Goal: Task Accomplishment & Management: Complete application form

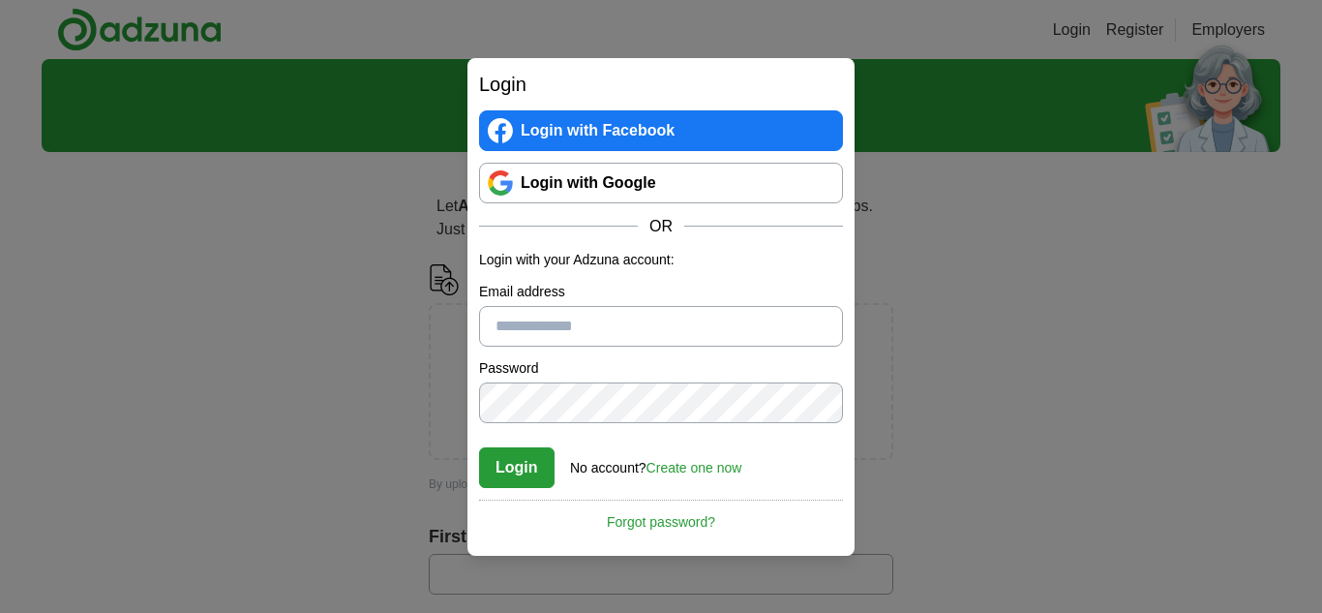
click at [534, 457] on button "Login" at bounding box center [516, 467] width 75 height 41
click at [592, 306] on input "Please enter a valid email address:" at bounding box center [661, 326] width 364 height 41
type input "**********"
click at [538, 475] on button "Login" at bounding box center [516, 467] width 75 height 41
click at [512, 474] on button "Login" at bounding box center [516, 467] width 75 height 41
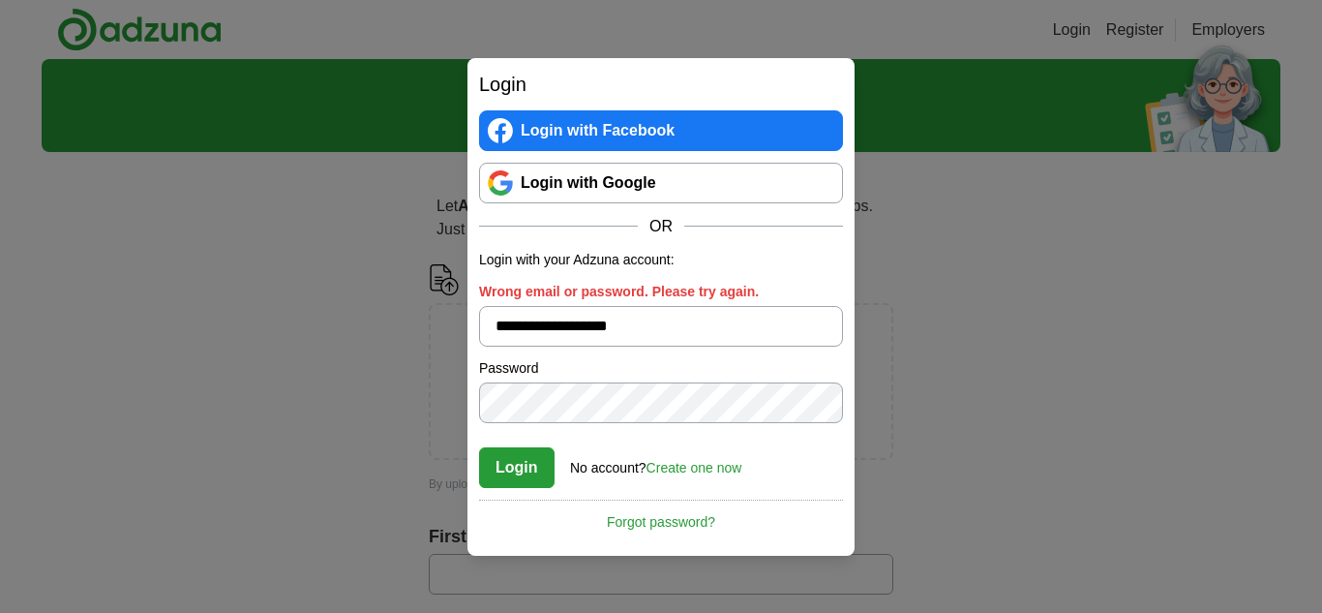
click at [614, 188] on link "Login with Google" at bounding box center [661, 183] width 364 height 41
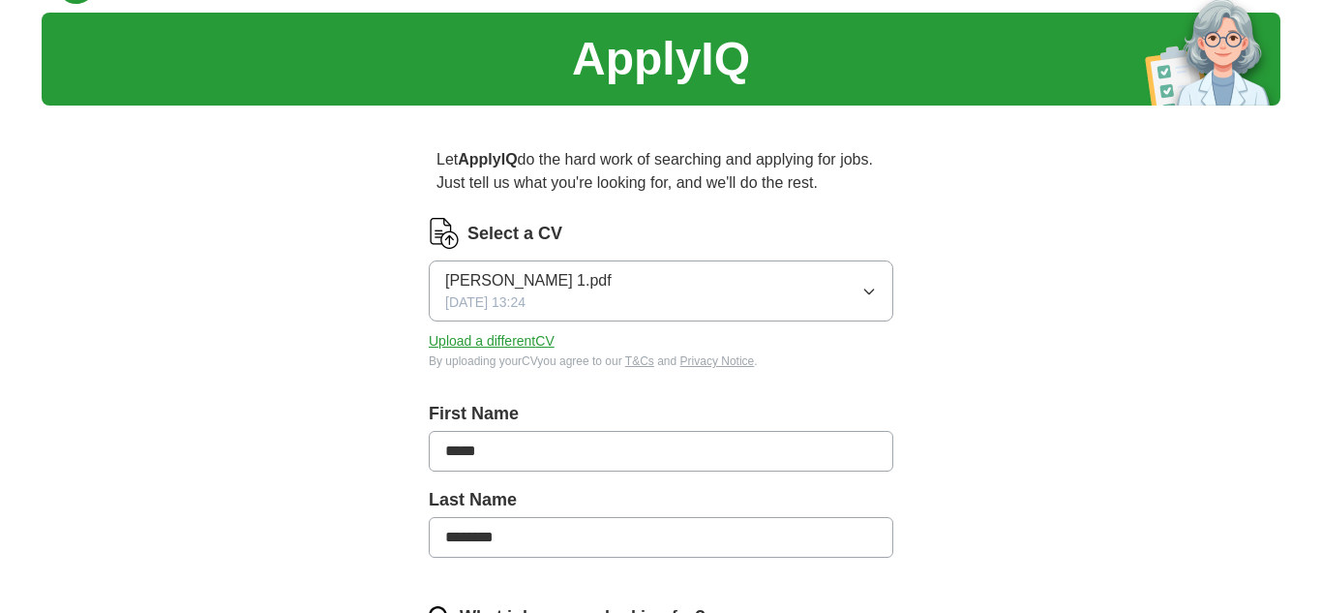
scroll to position [1360, 0]
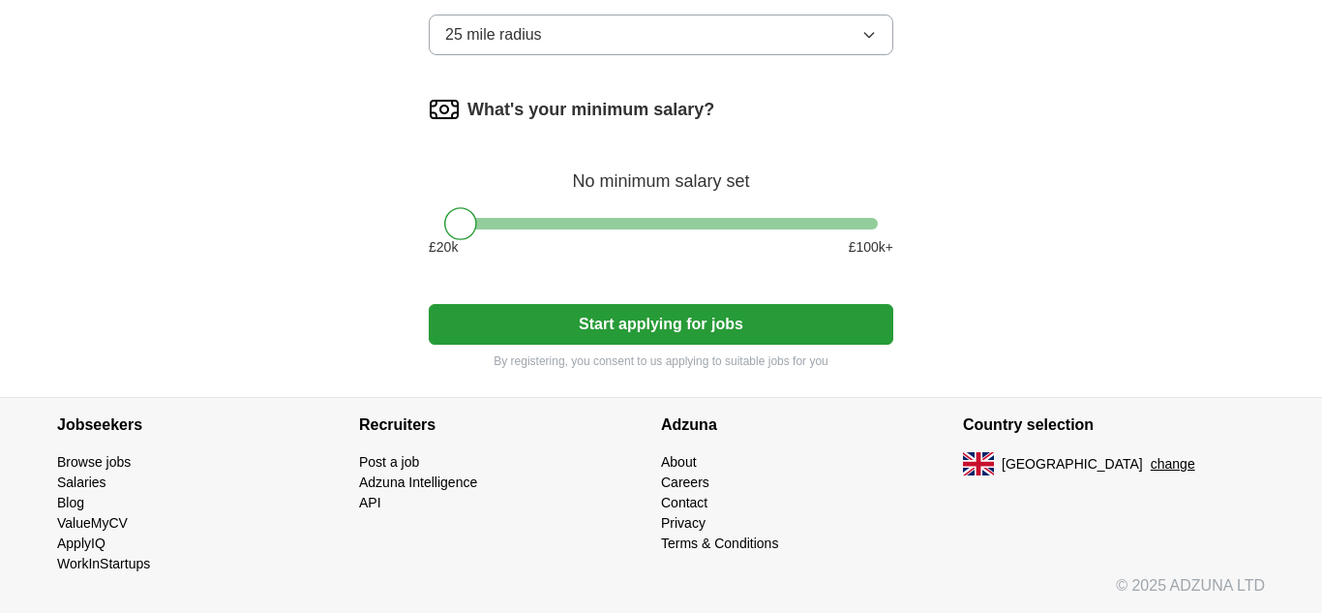
click at [565, 322] on button "Start applying for jobs" at bounding box center [661, 324] width 465 height 41
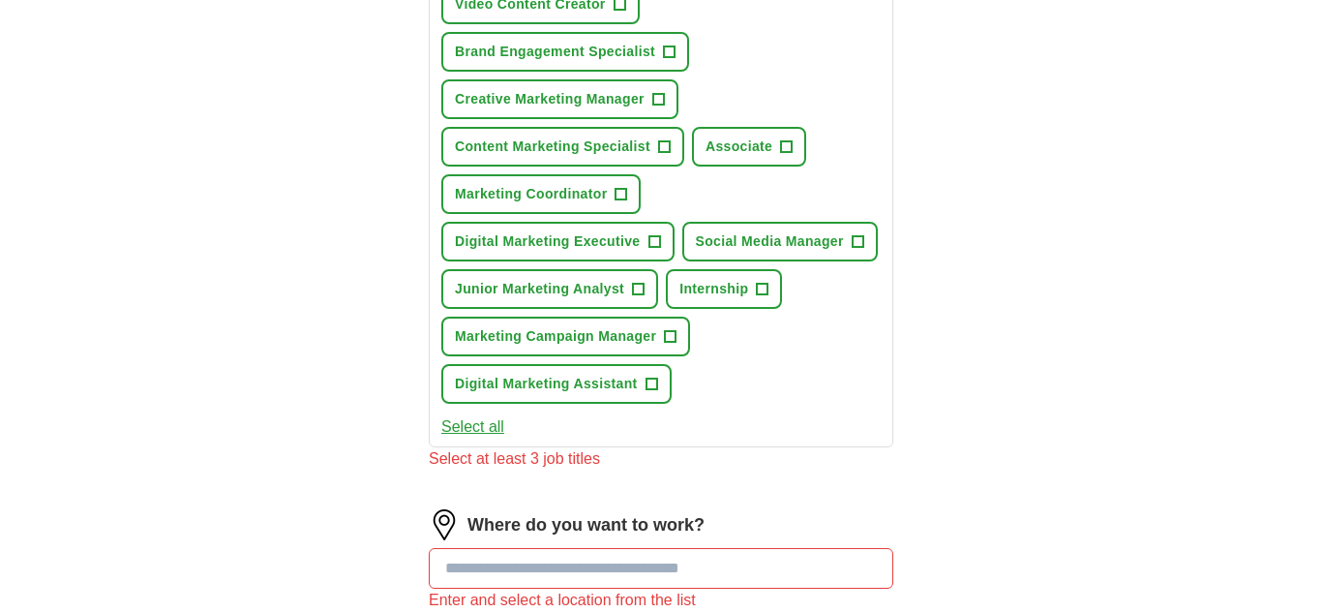
scroll to position [792, 0]
click at [653, 242] on span "+" at bounding box center [654, 242] width 12 height 15
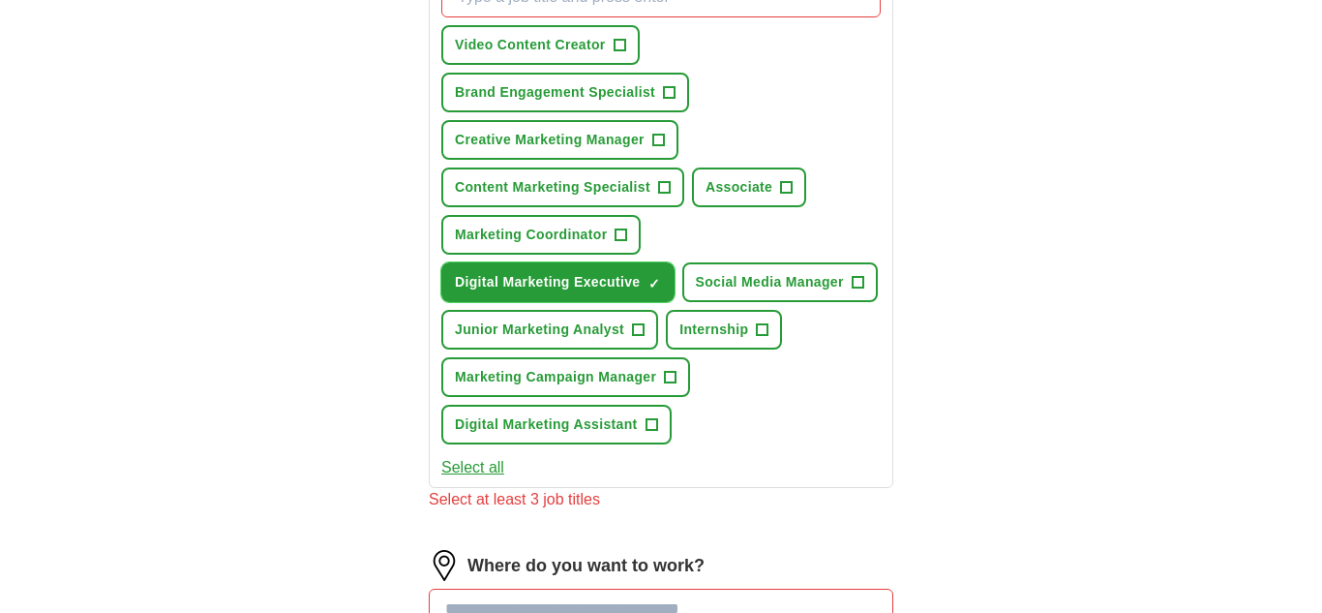
scroll to position [754, 0]
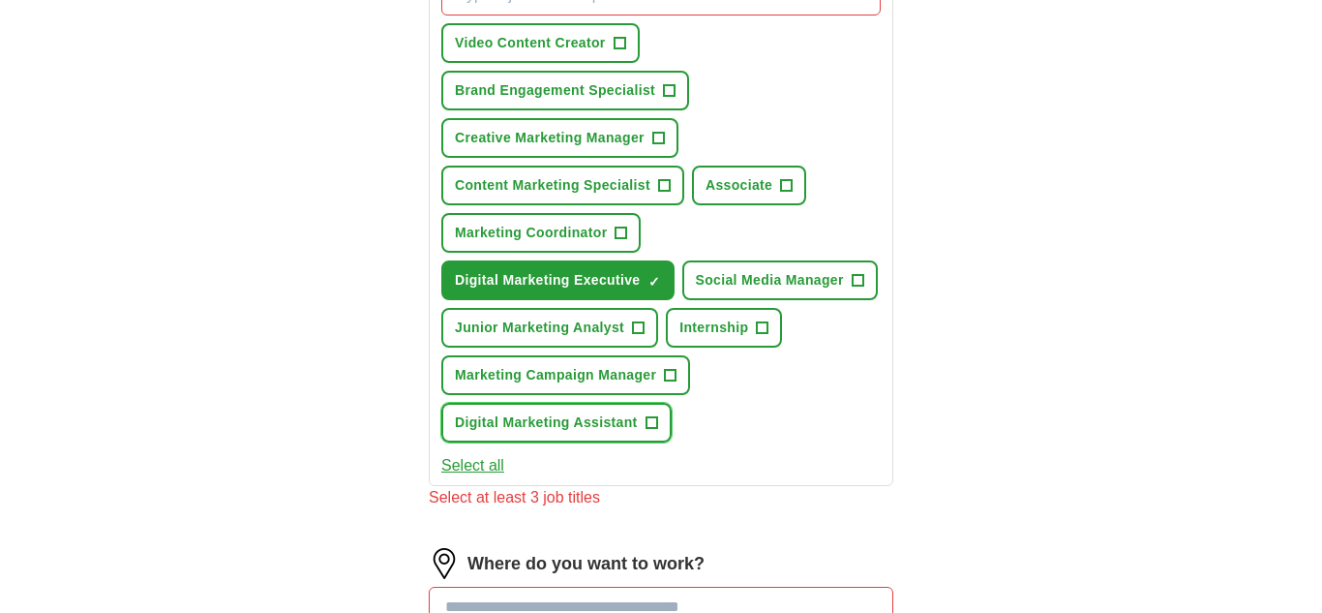
click at [649, 424] on span "+" at bounding box center [652, 422] width 12 height 15
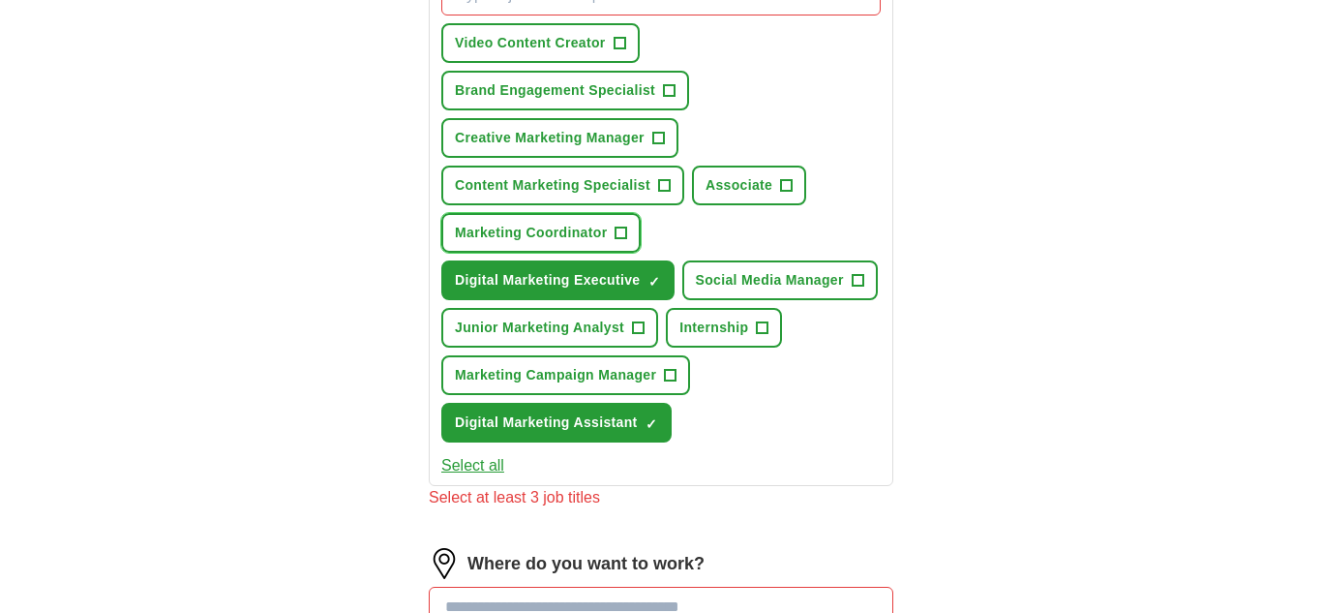
click at [640, 219] on button "Marketing Coordinator +" at bounding box center [540, 233] width 199 height 40
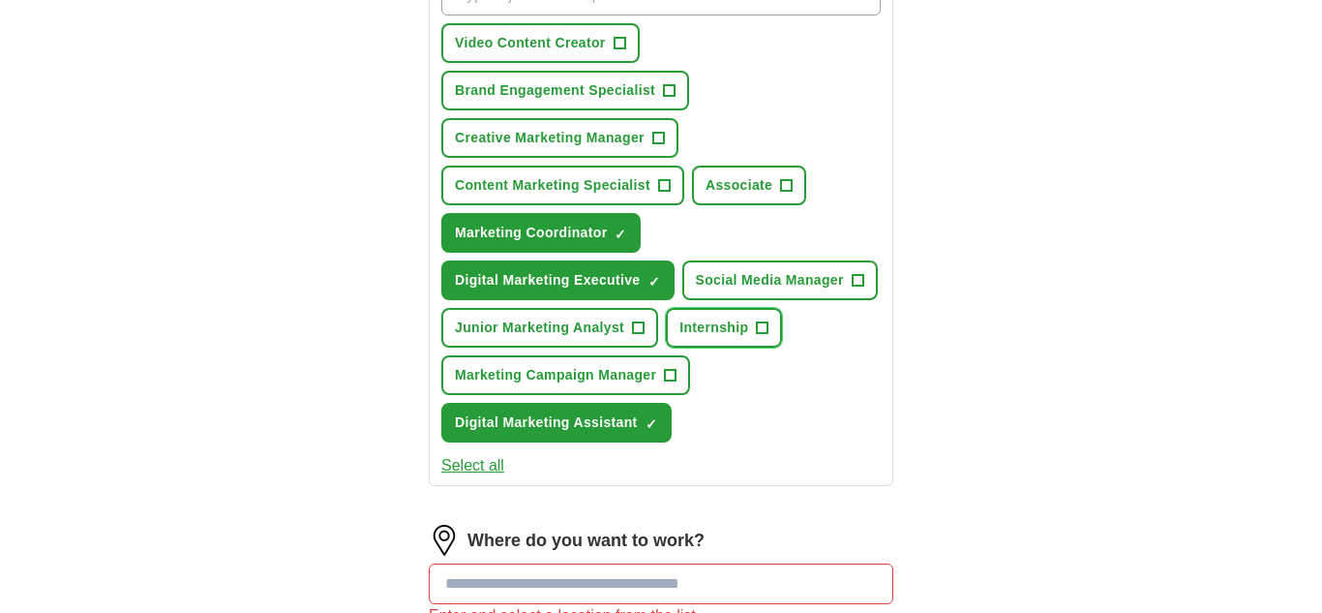
click at [666, 347] on button "Internship +" at bounding box center [724, 328] width 116 height 40
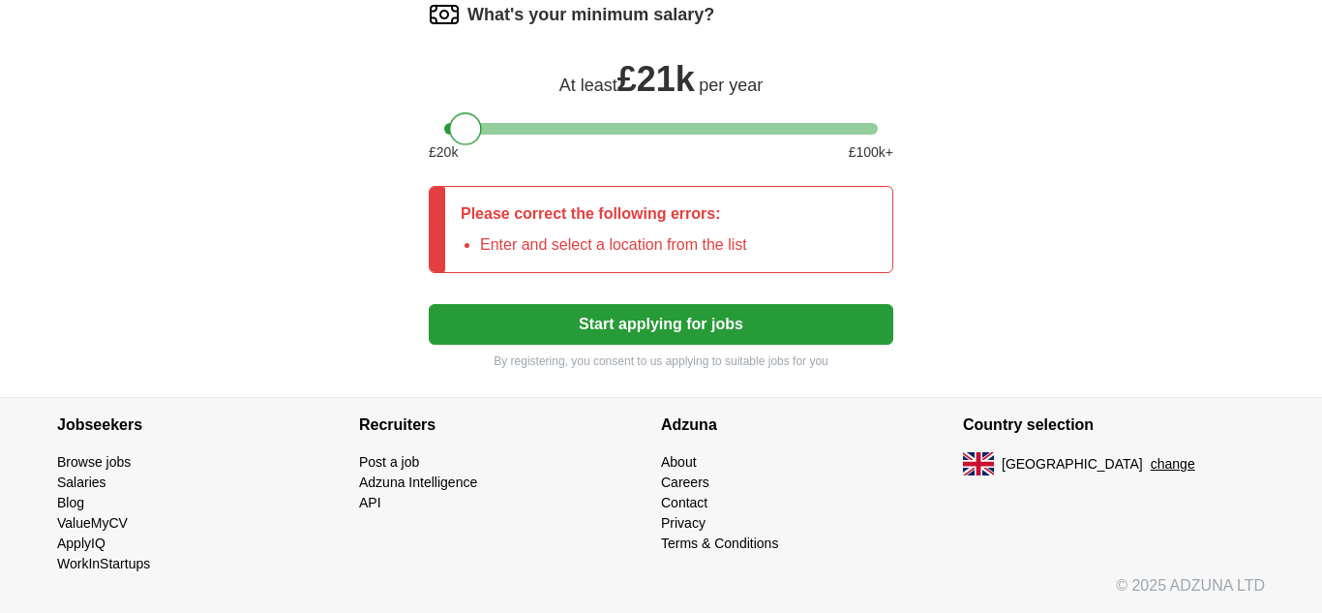
scroll to position [1478, 0]
drag, startPoint x: 459, startPoint y: 121, endPoint x: 490, endPoint y: 146, distance: 39.9
click at [490, 146] on div "What's your minimum salary? At least £ 27k per year £ 20 k £ 100 k+" at bounding box center [661, 88] width 465 height 179
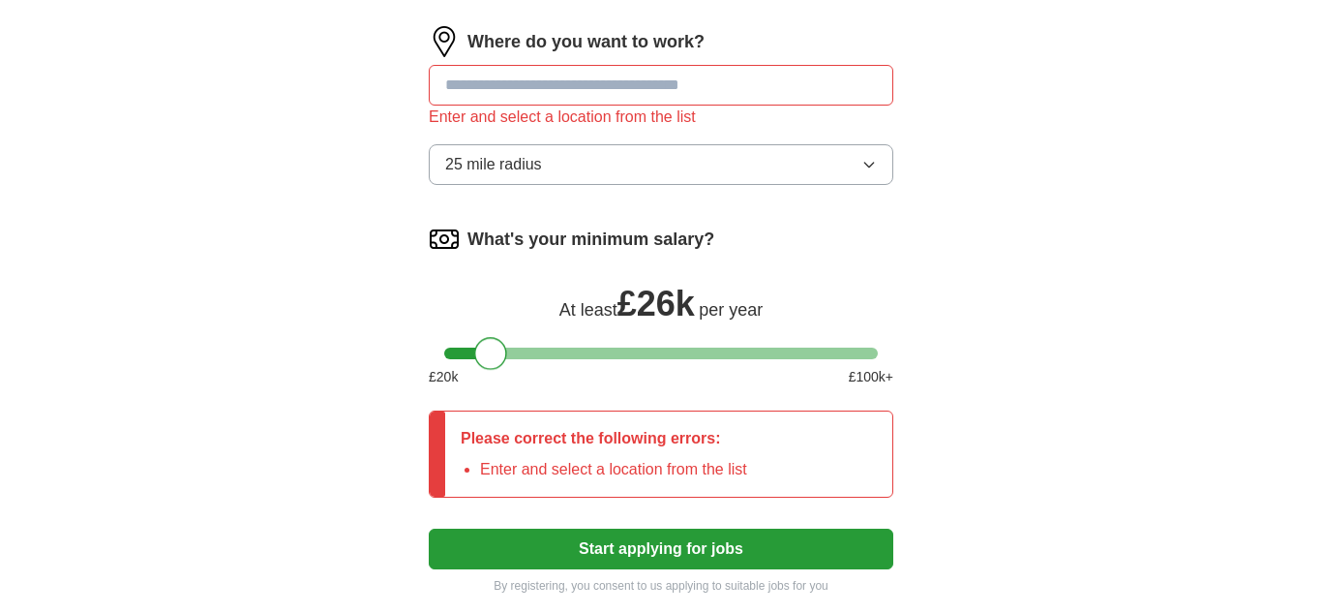
scroll to position [1258, 0]
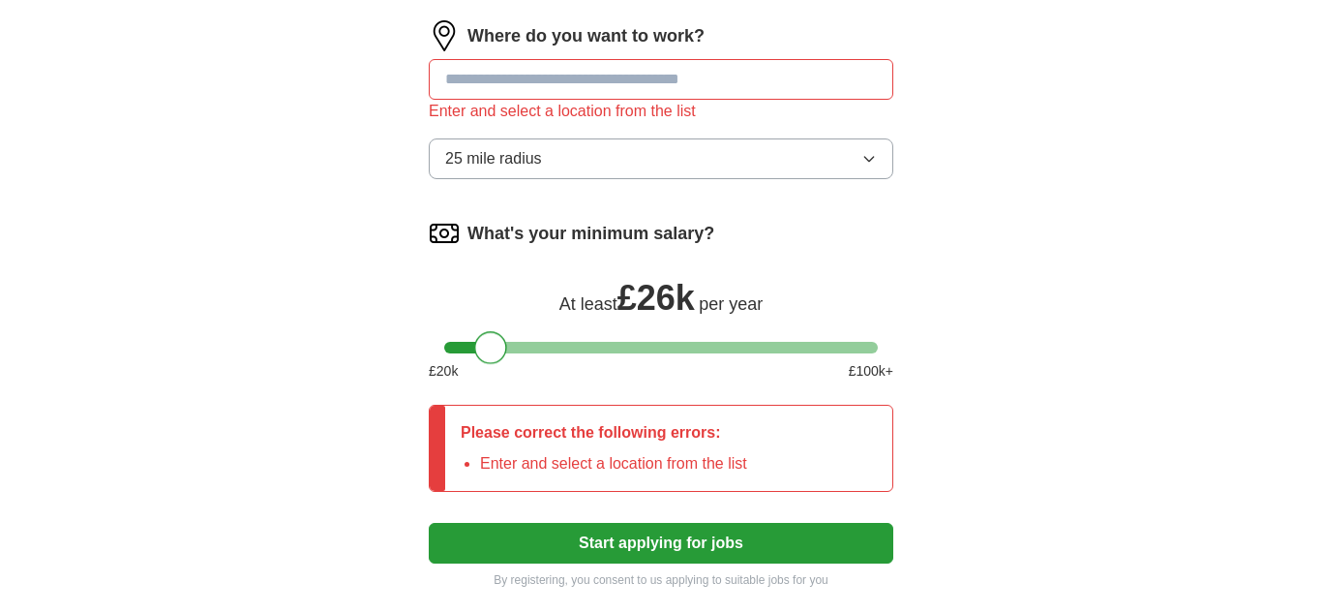
click at [485, 332] on div at bounding box center [490, 347] width 33 height 33
click at [614, 89] on input at bounding box center [661, 79] width 465 height 41
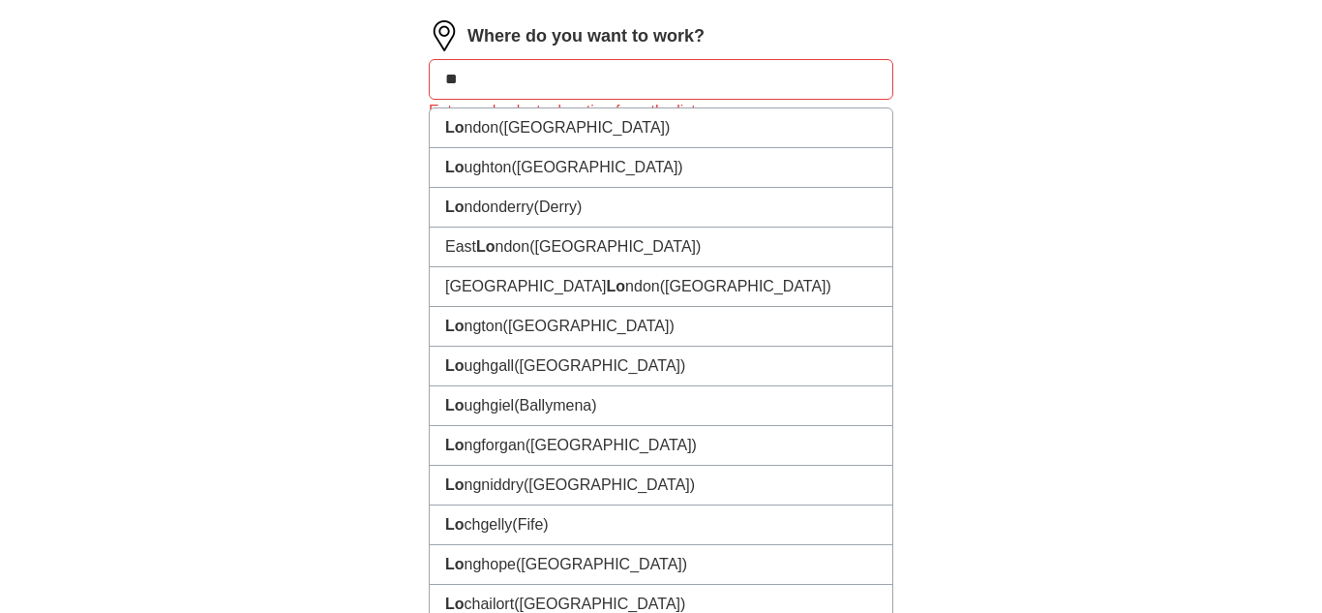
type input "***"
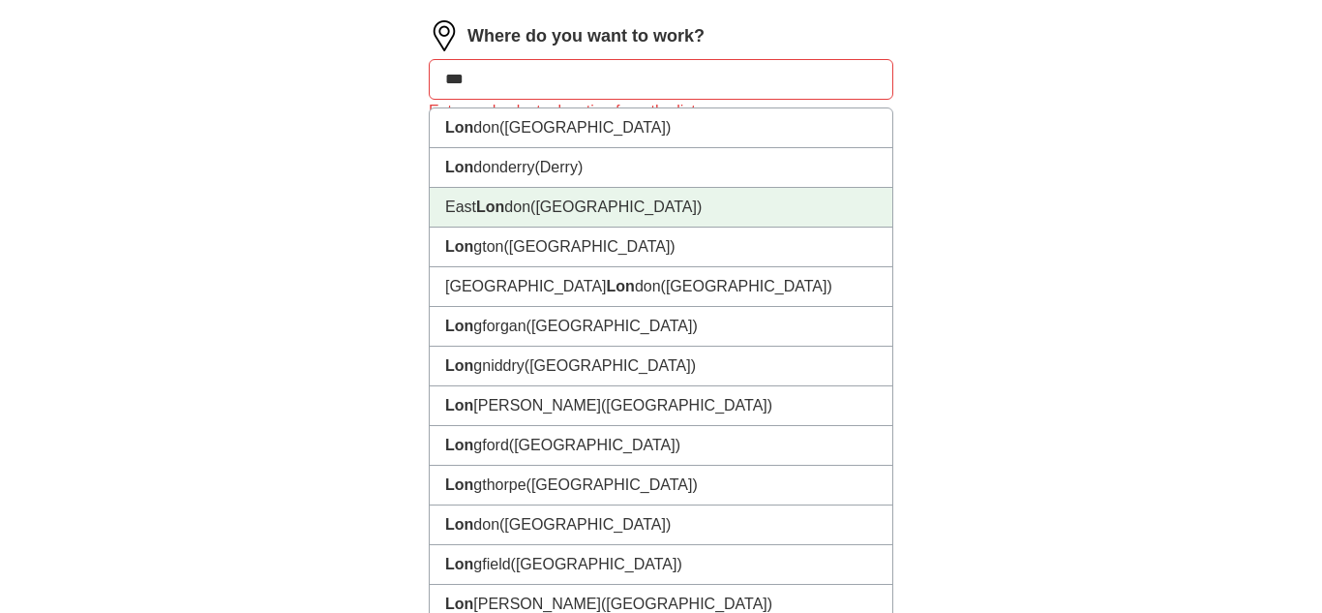
click at [627, 207] on li "East Lon don ([GEOGRAPHIC_DATA])" at bounding box center [661, 208] width 463 height 40
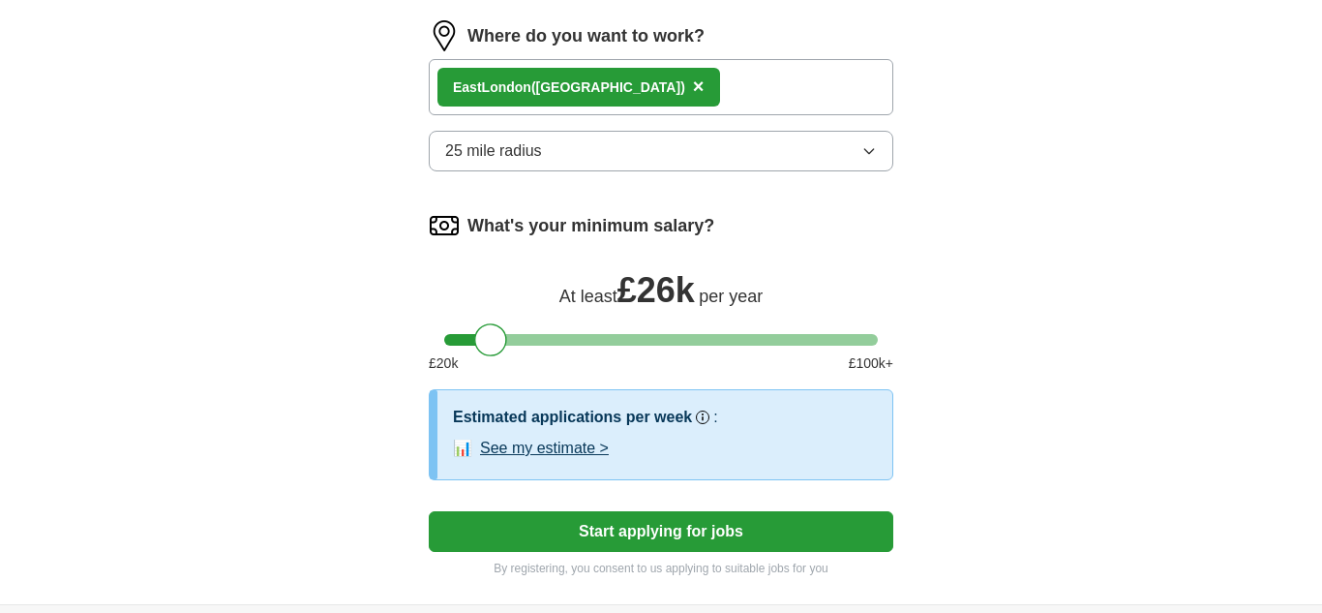
click at [644, 151] on button "25 mile radius" at bounding box center [661, 151] width 465 height 41
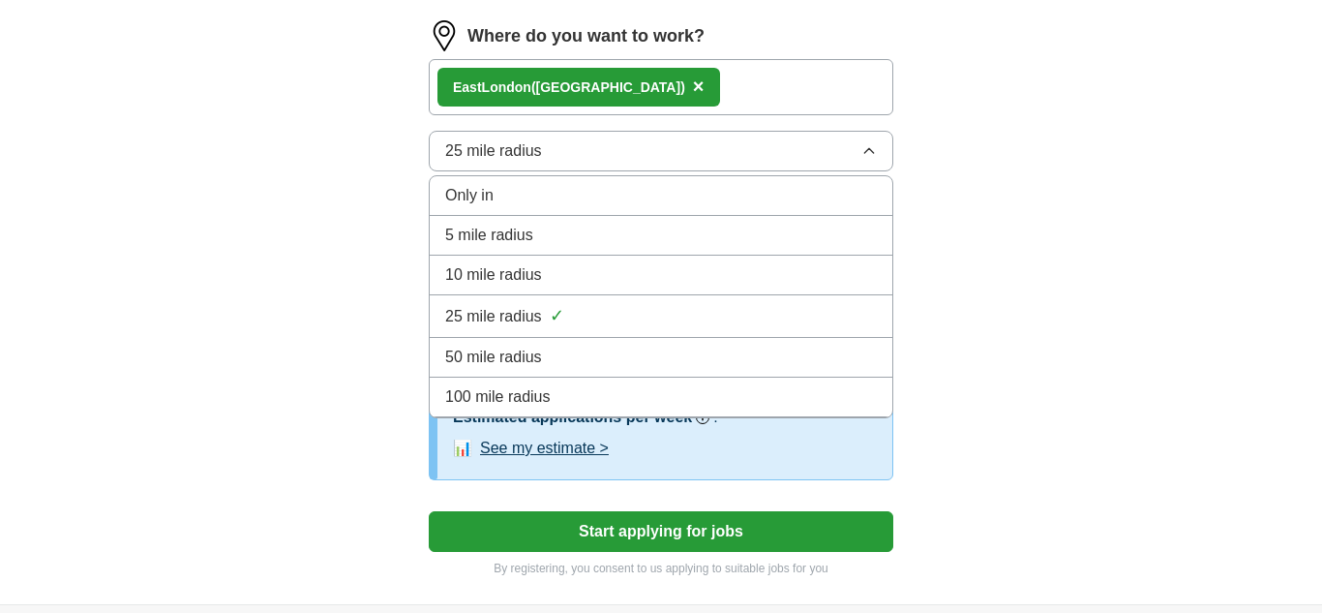
click at [615, 285] on div "10 mile radius" at bounding box center [661, 274] width 432 height 23
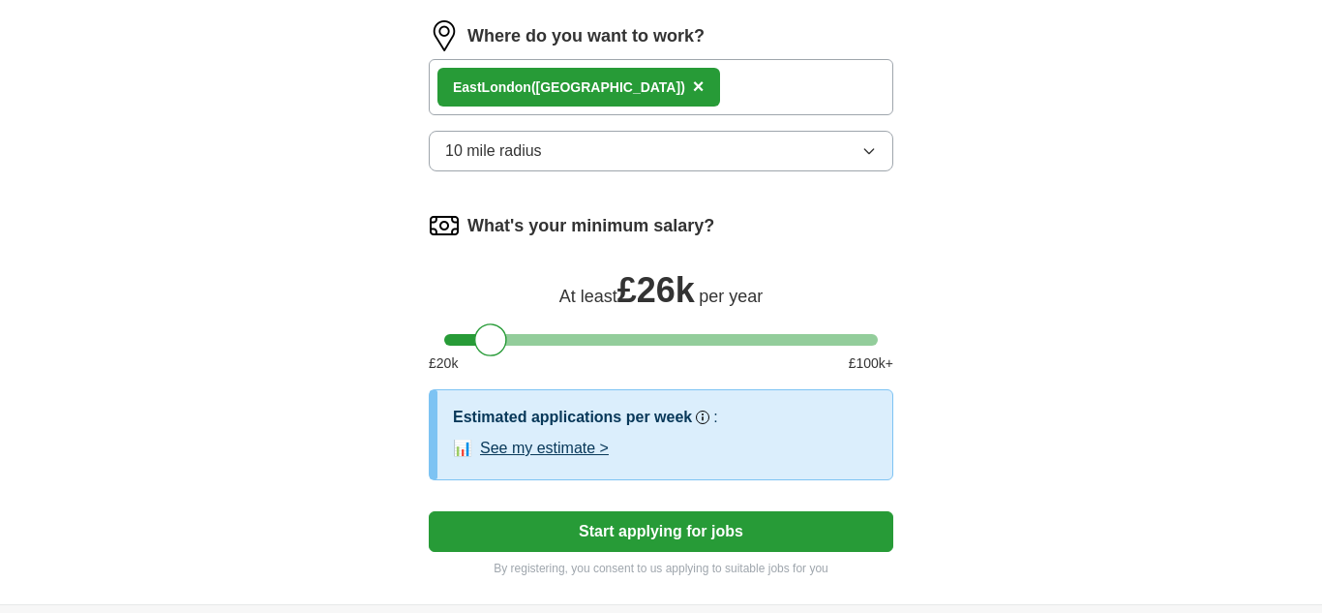
click at [603, 527] on button "Start applying for jobs" at bounding box center [661, 531] width 465 height 41
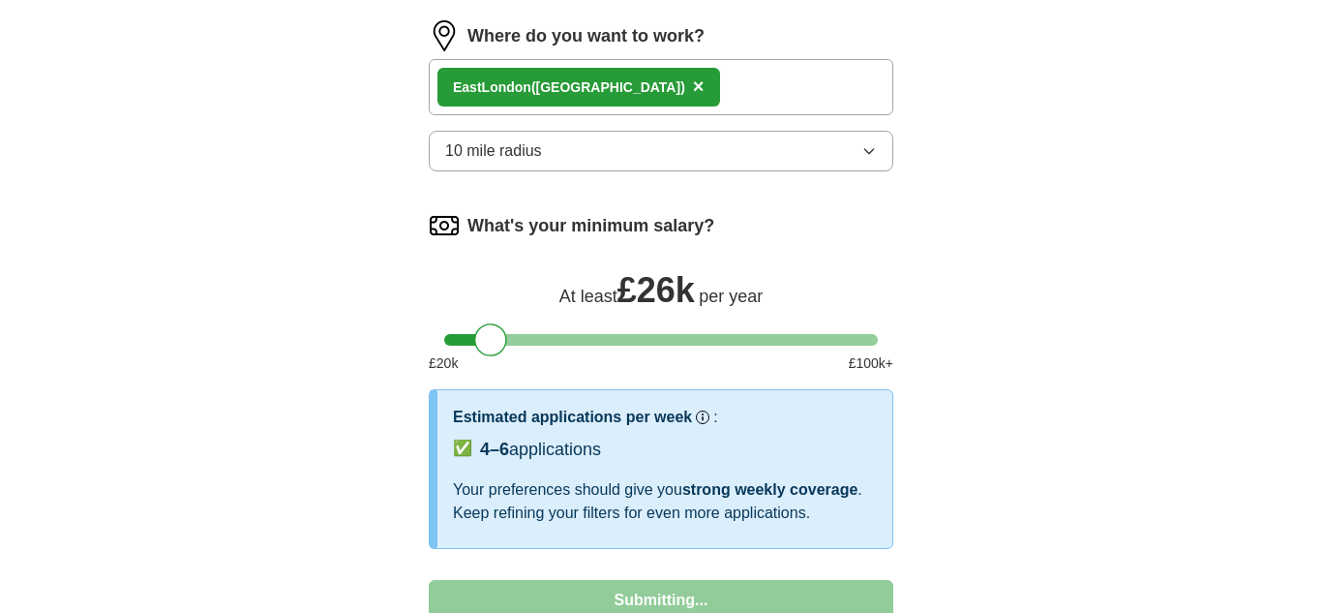
select select "**"
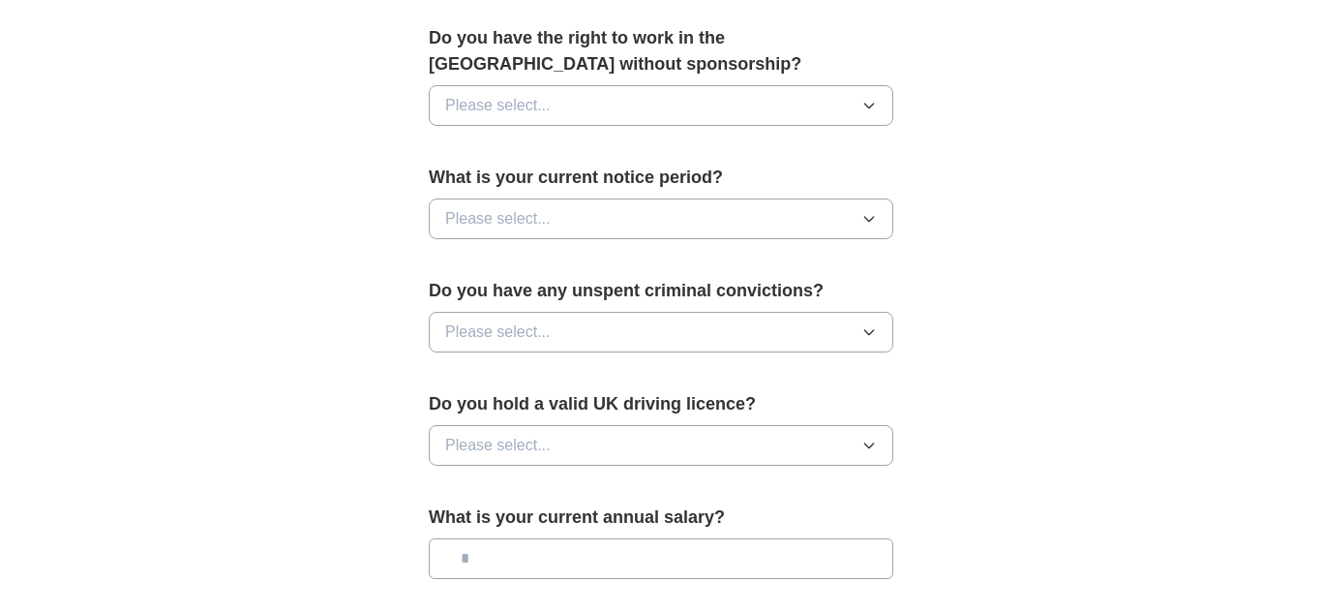
scroll to position [992, 0]
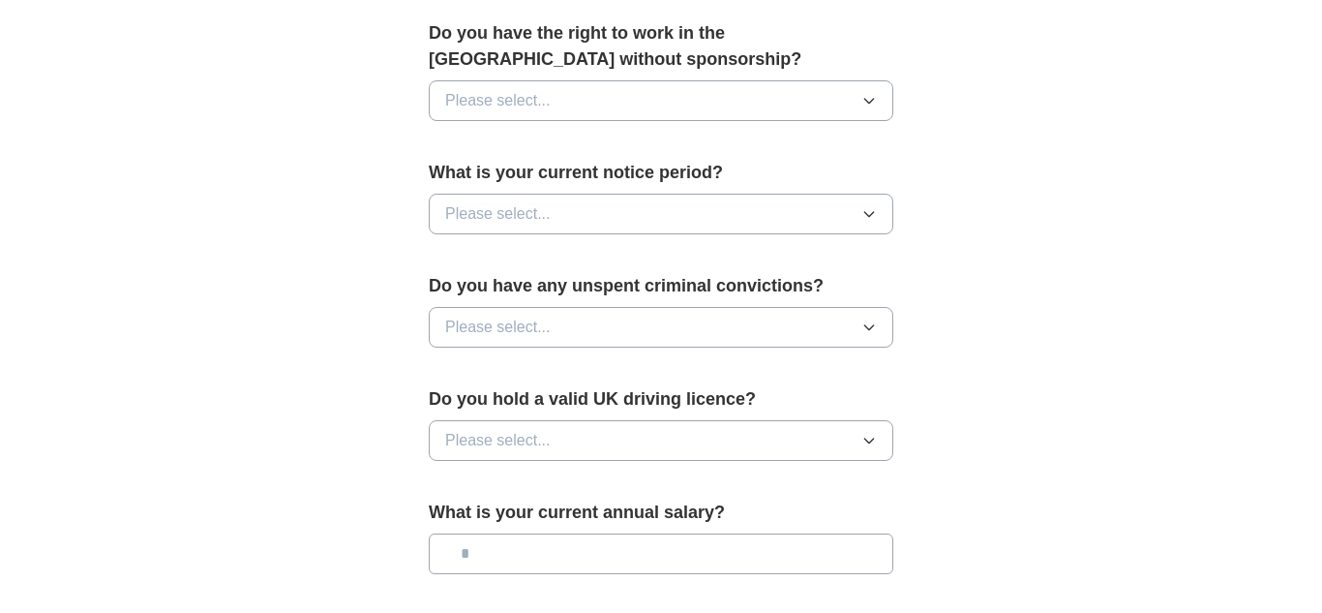
click at [557, 354] on div "Do you have any unspent criminal convictions? Please select..." at bounding box center [661, 318] width 465 height 90
click at [538, 328] on span "Please select..." at bounding box center [497, 327] width 105 height 23
click at [546, 404] on div "No" at bounding box center [661, 411] width 432 height 23
click at [556, 432] on button "Please select..." at bounding box center [661, 440] width 465 height 41
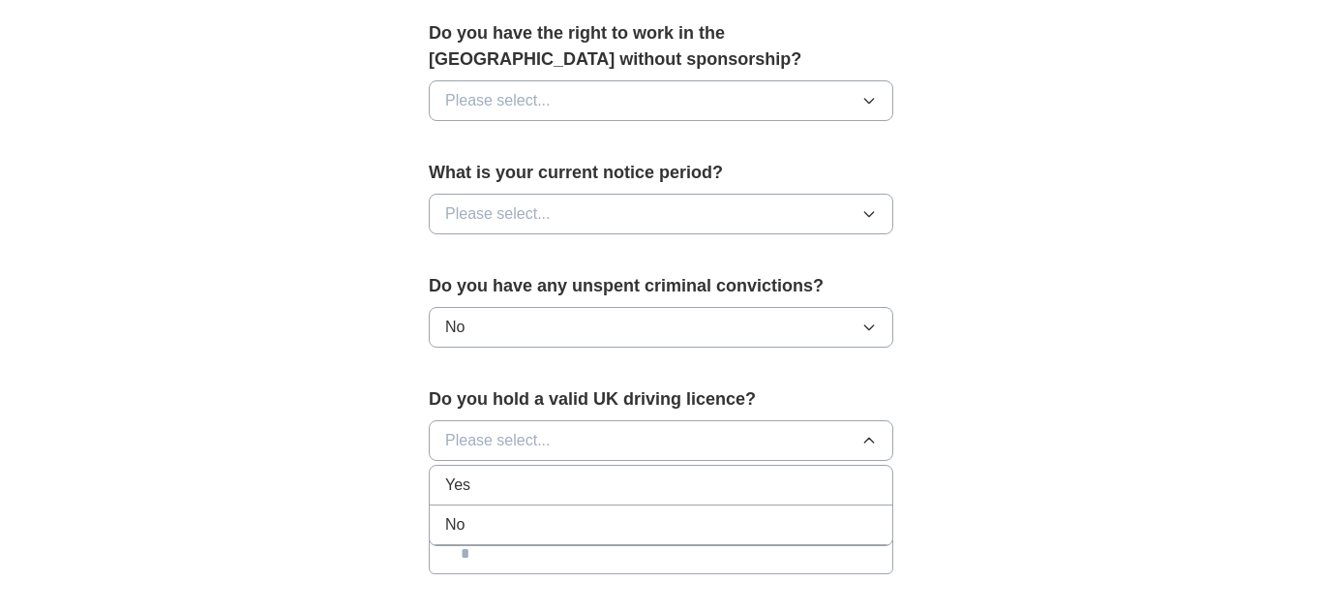
click at [563, 492] on div "Yes" at bounding box center [661, 484] width 432 height 23
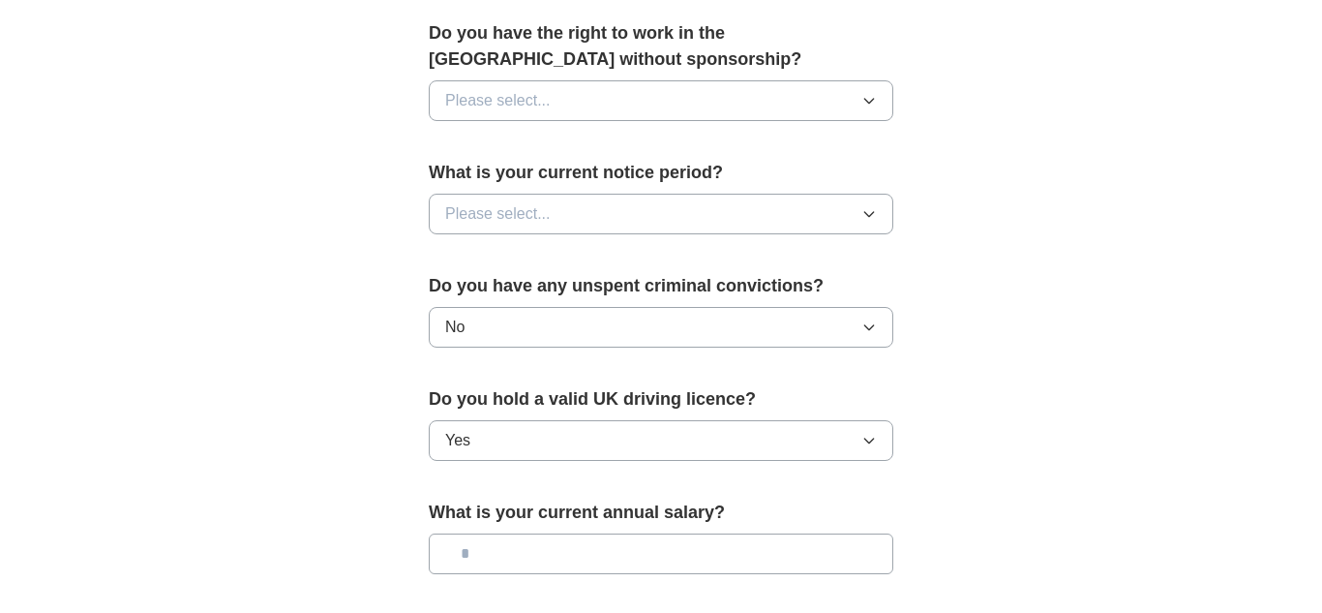
click at [556, 199] on button "Please select..." at bounding box center [661, 214] width 465 height 41
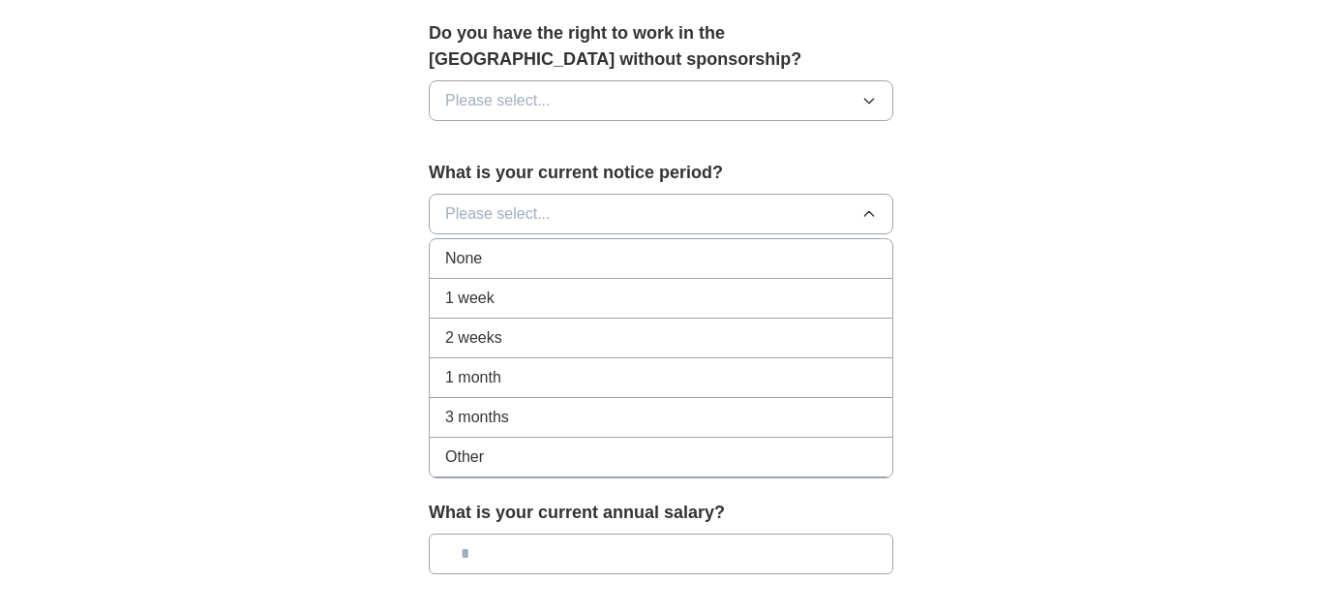
click at [557, 275] on li "None" at bounding box center [661, 259] width 463 height 40
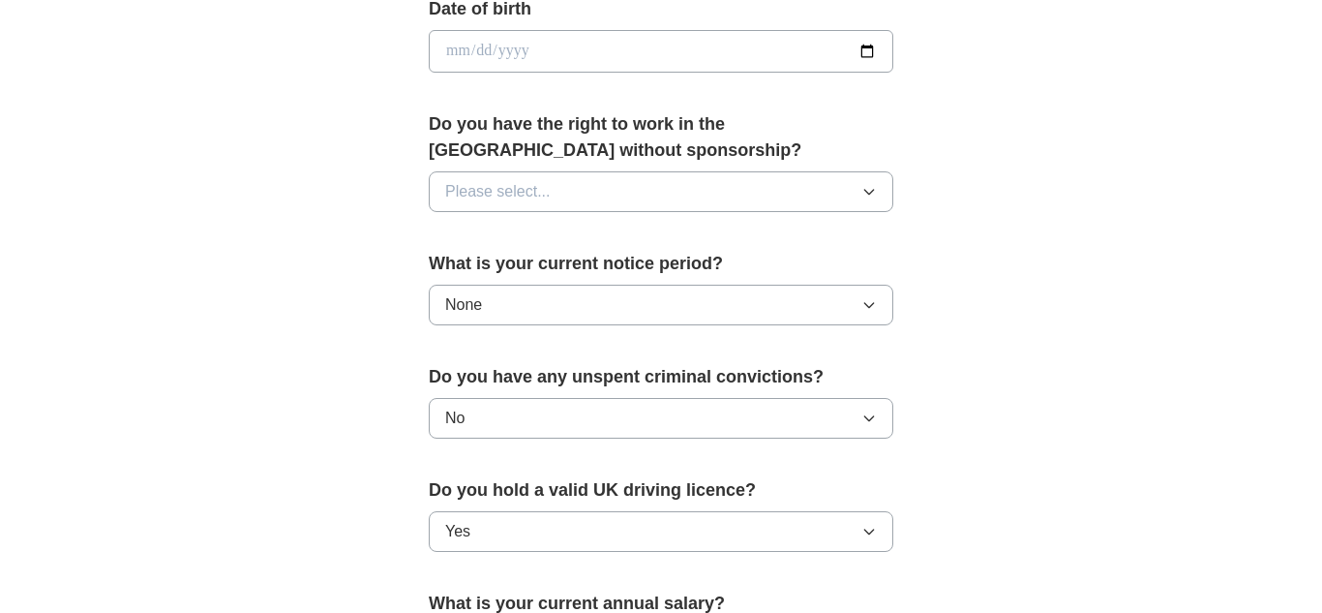
scroll to position [868, 0]
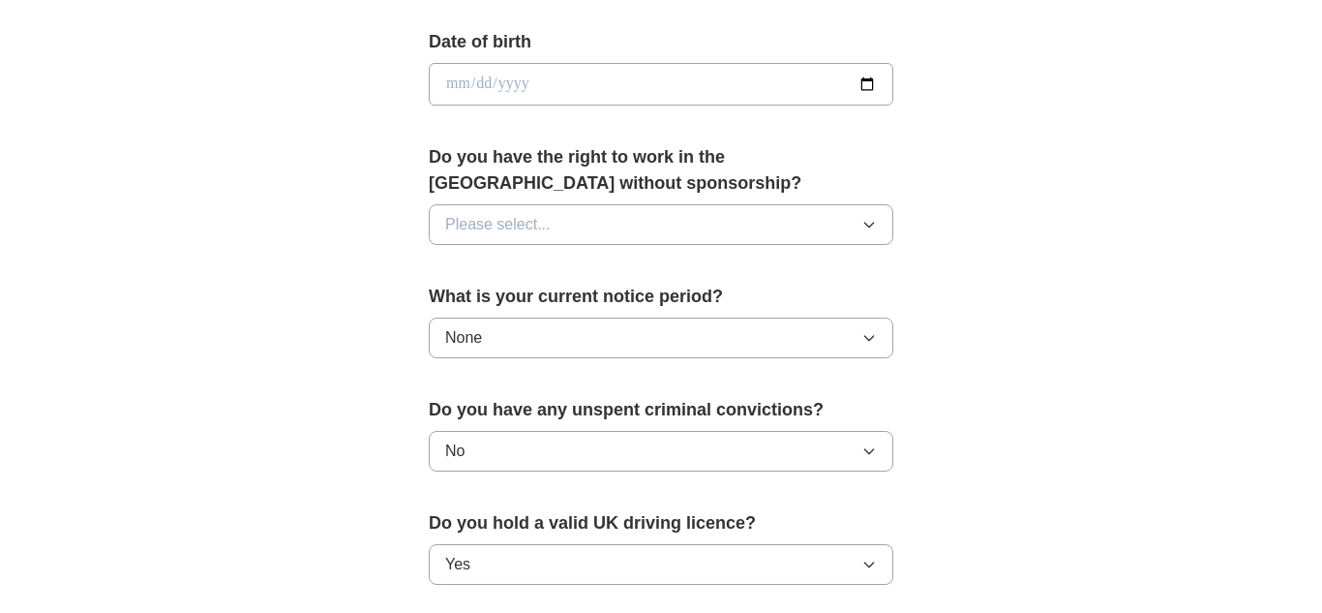
click at [560, 229] on button "Please select..." at bounding box center [661, 224] width 465 height 41
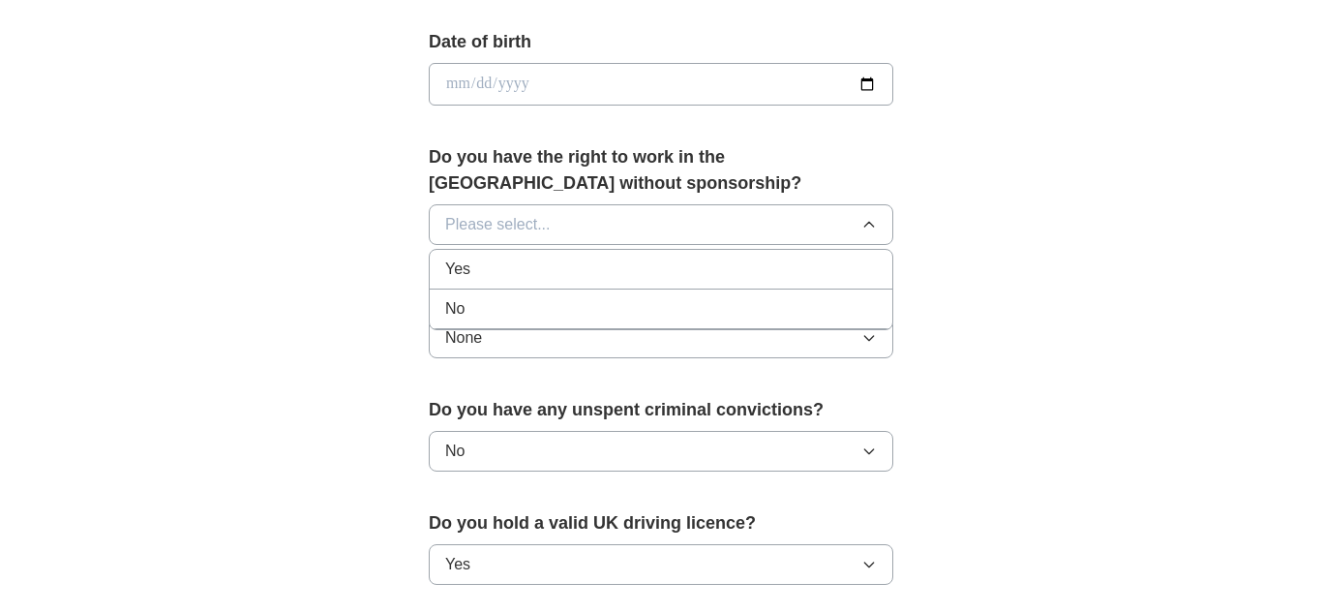
click at [561, 276] on div "Yes" at bounding box center [661, 268] width 432 height 23
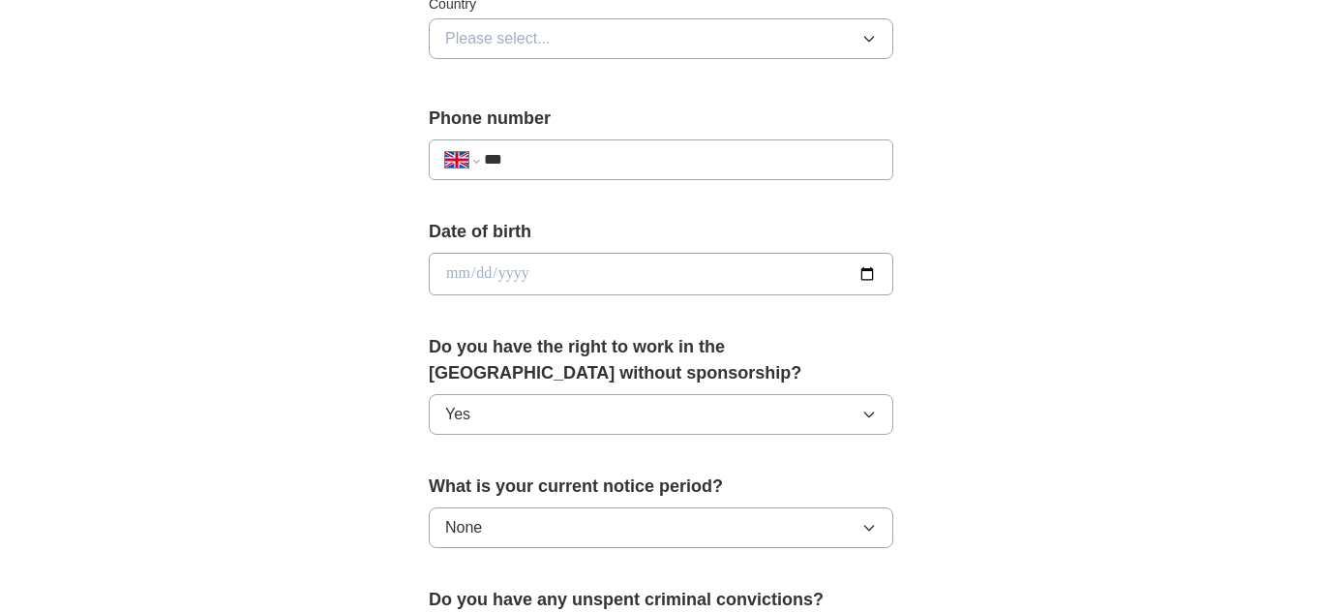
scroll to position [643, 0]
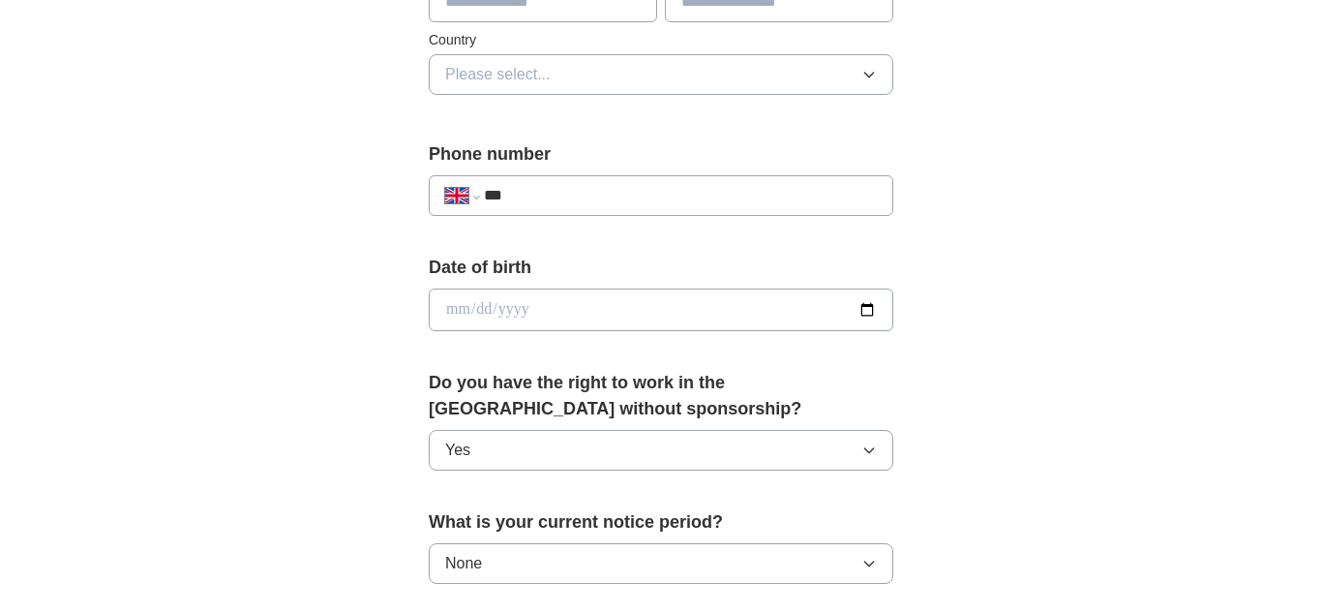
click at [452, 318] on input "date" at bounding box center [661, 309] width 465 height 43
click at [879, 302] on input "date" at bounding box center [661, 309] width 465 height 43
click at [870, 303] on input "date" at bounding box center [661, 309] width 465 height 43
type input "**********"
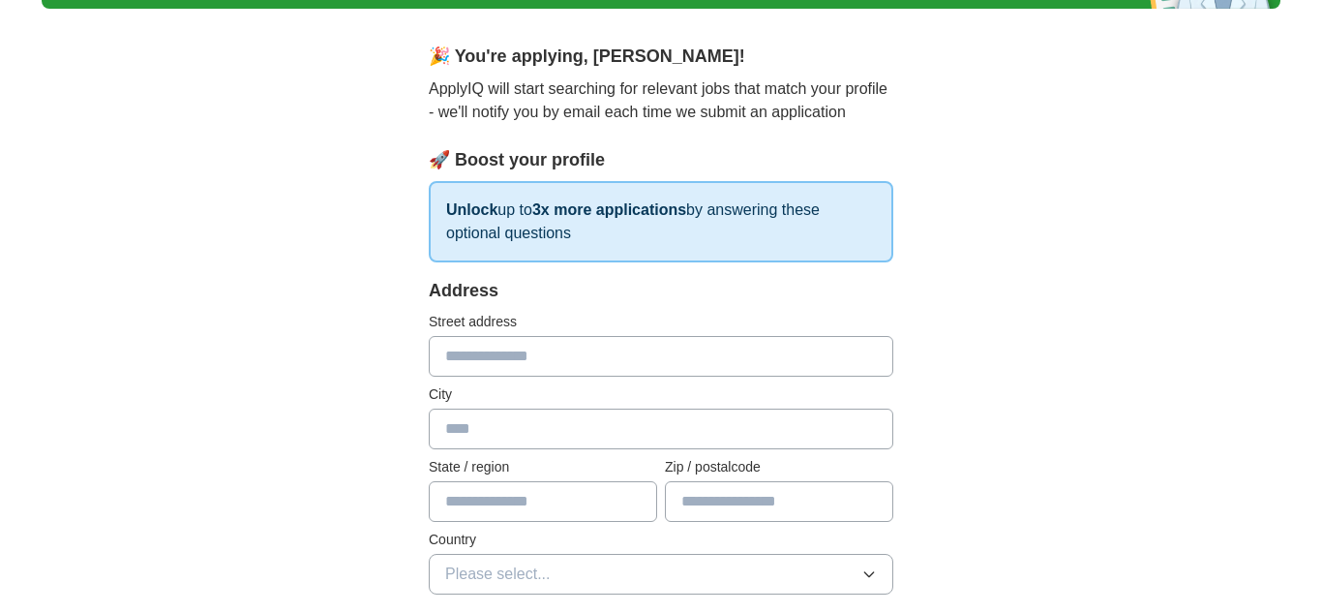
scroll to position [208, 0]
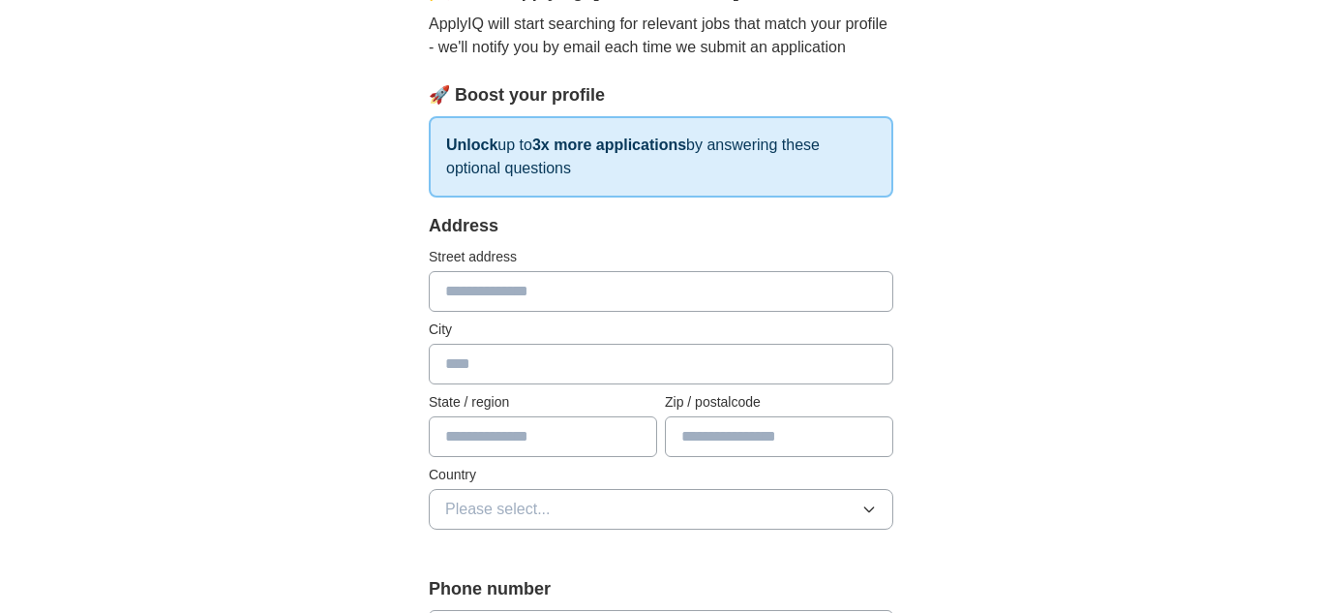
click at [625, 295] on input "text" at bounding box center [661, 291] width 465 height 41
type input "**********"
click at [501, 369] on input "text" at bounding box center [661, 364] width 465 height 41
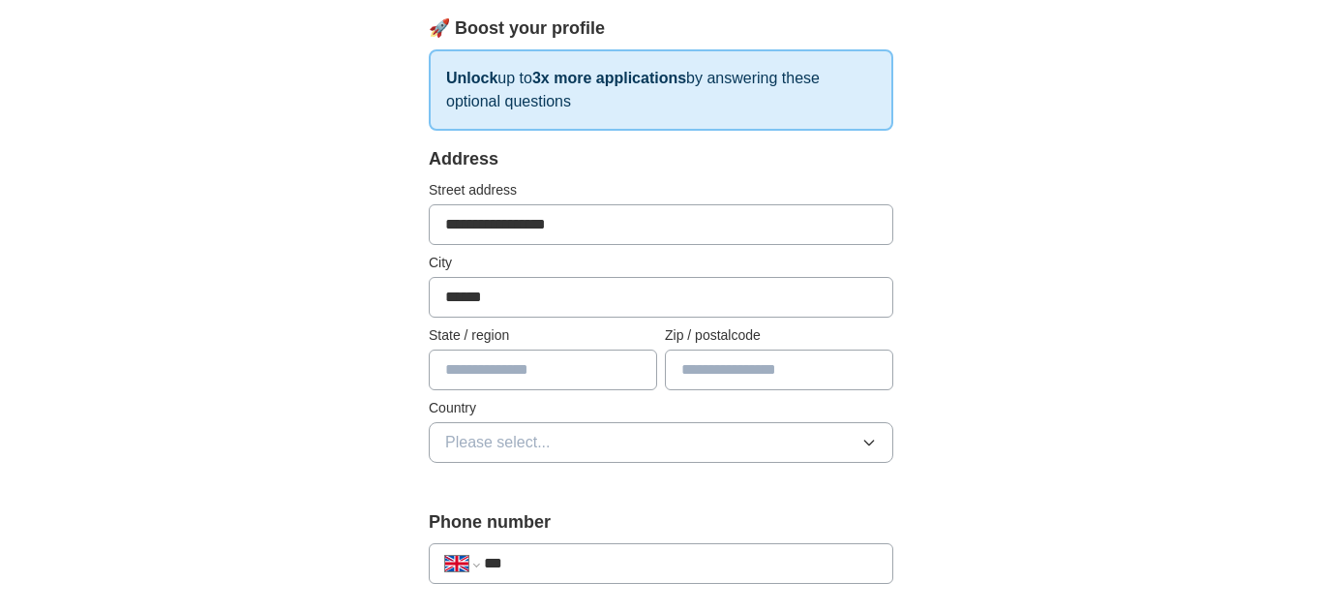
scroll to position [281, 0]
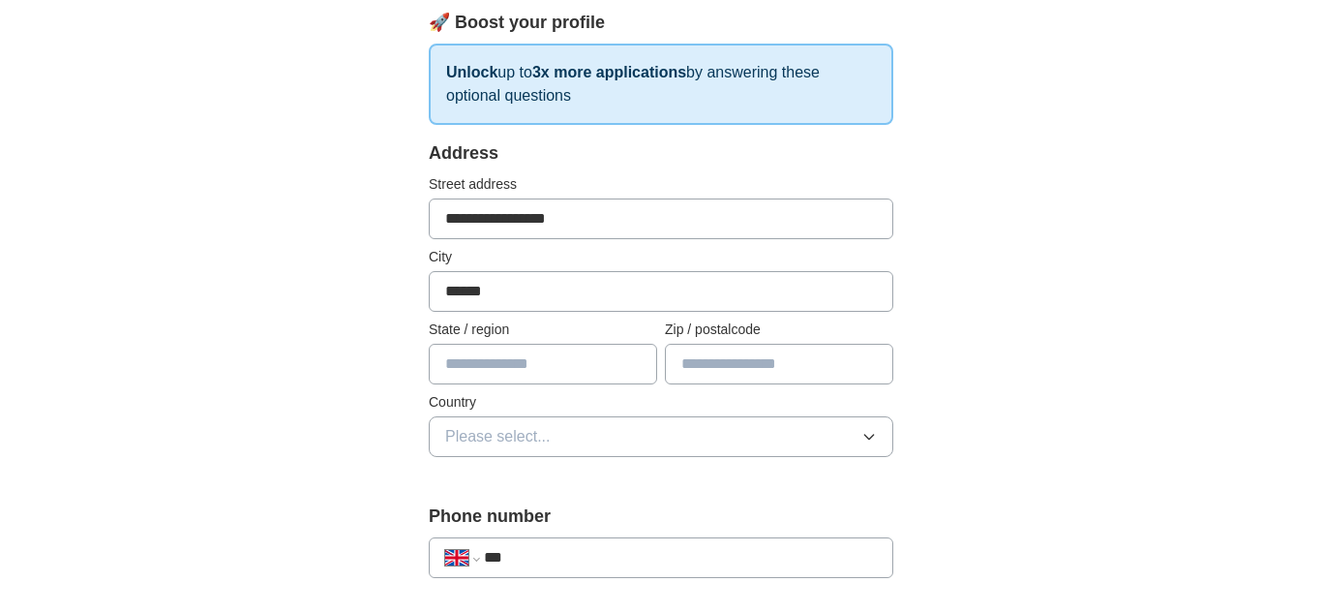
type input "******"
click at [517, 377] on input "text" at bounding box center [543, 364] width 228 height 41
click at [760, 377] on input "text" at bounding box center [779, 364] width 228 height 41
type input "******"
click at [601, 439] on button "Please select..." at bounding box center [661, 436] width 465 height 41
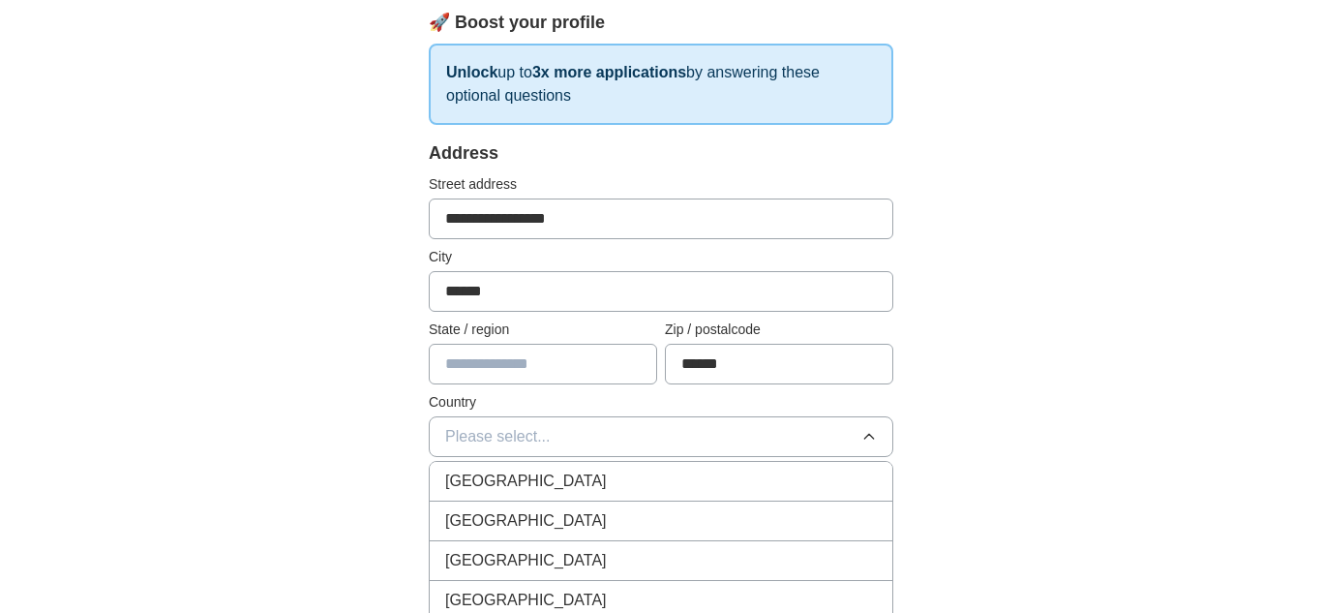
click at [587, 470] on div "[GEOGRAPHIC_DATA]" at bounding box center [661, 480] width 432 height 23
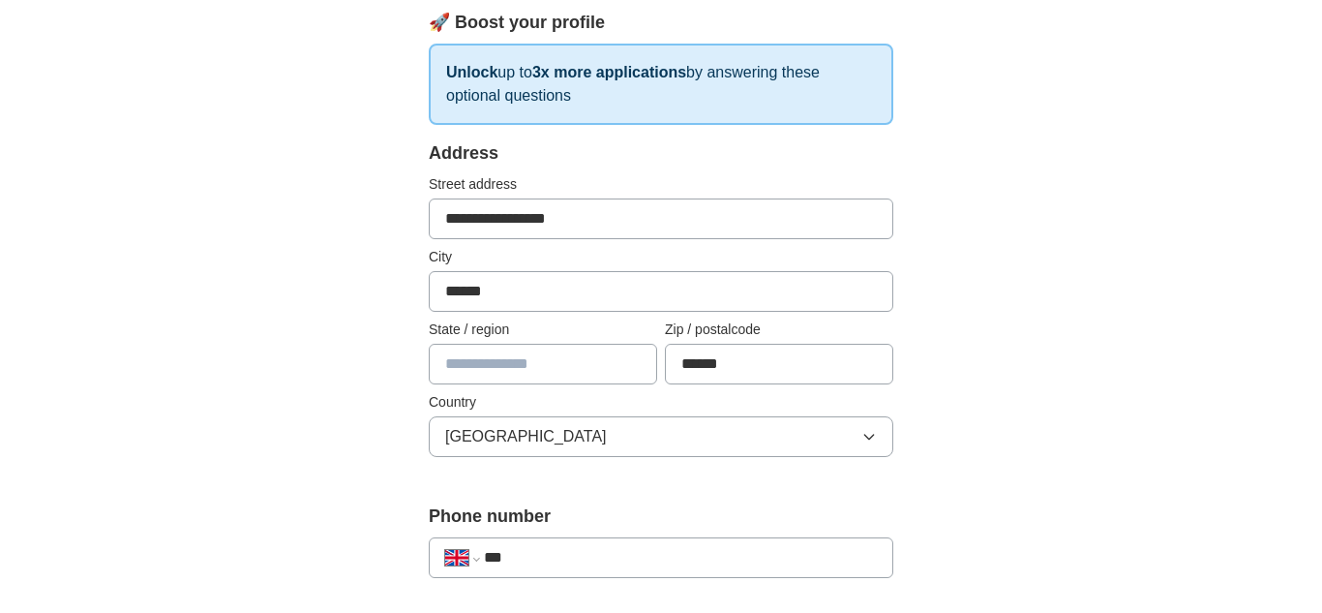
click at [531, 372] on input "text" at bounding box center [543, 364] width 228 height 41
type input "******"
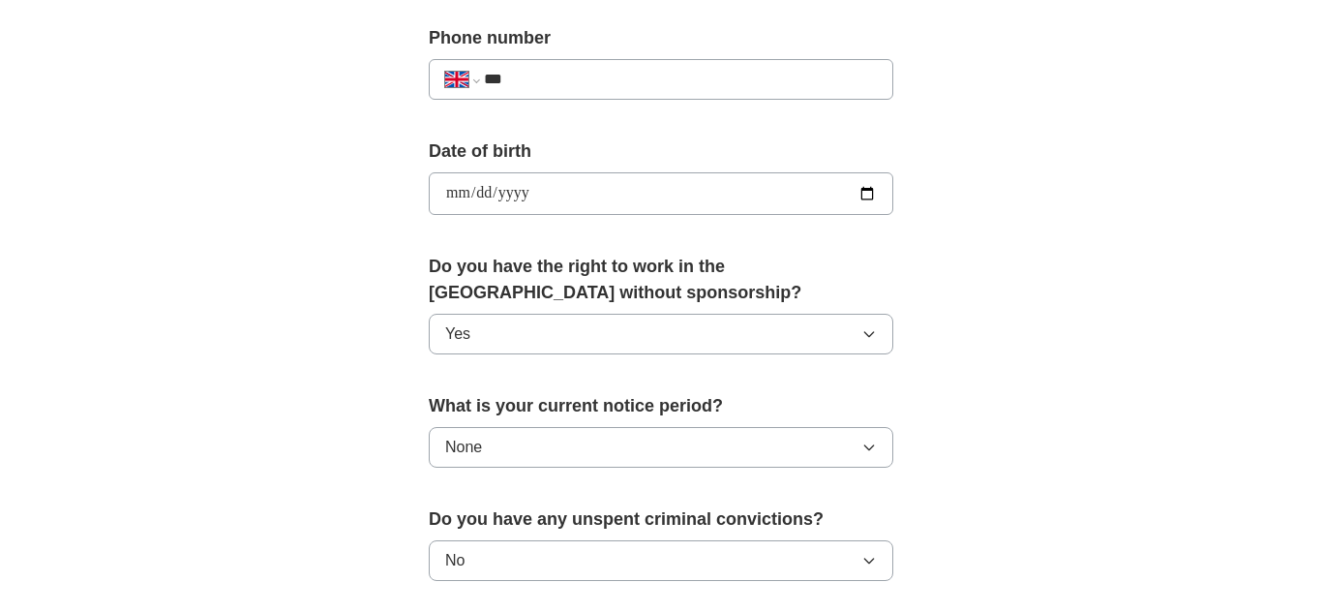
scroll to position [785, 0]
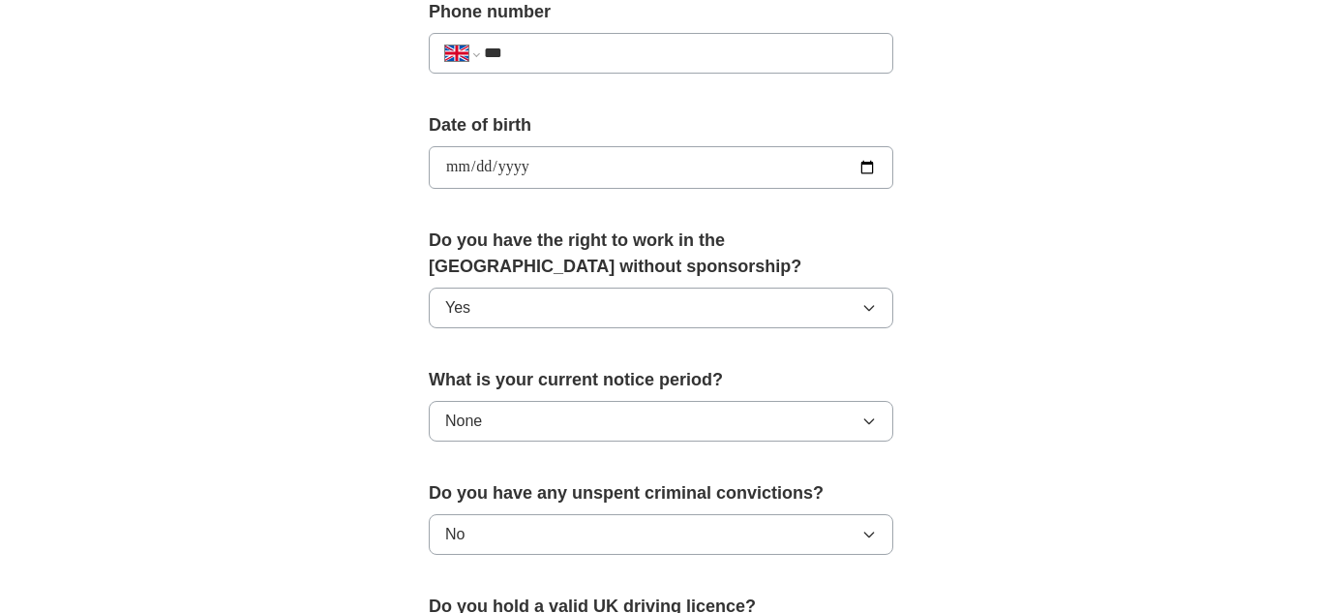
click at [661, 51] on input "***" at bounding box center [680, 53] width 393 height 23
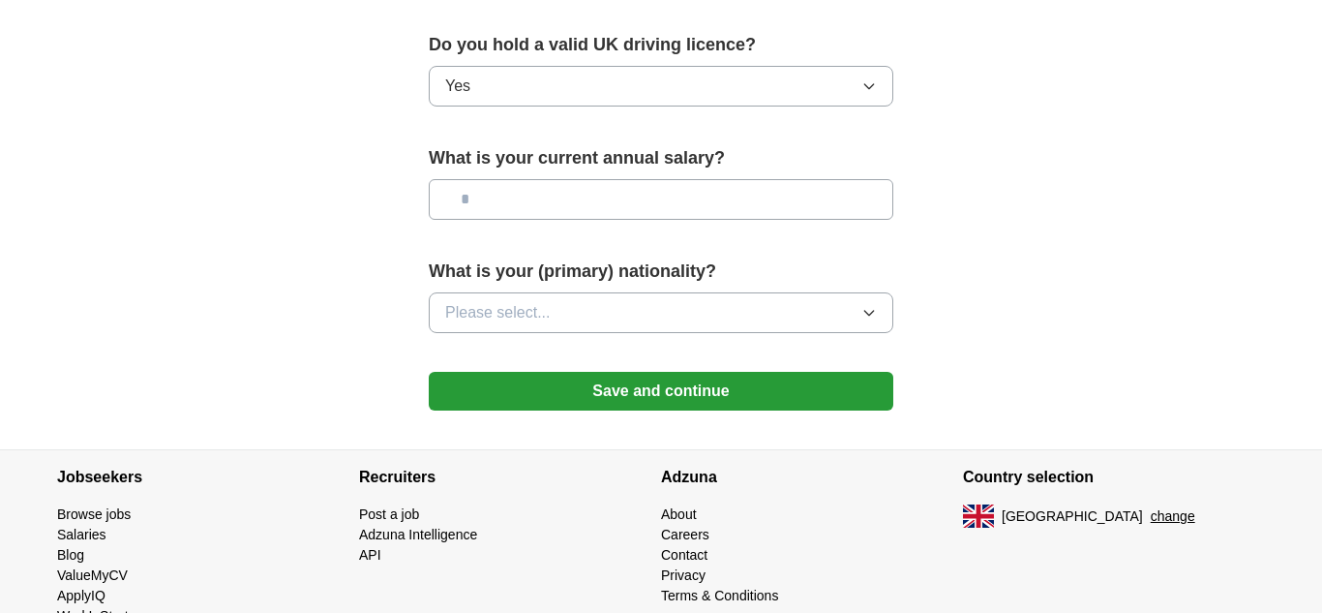
scroll to position [1351, 0]
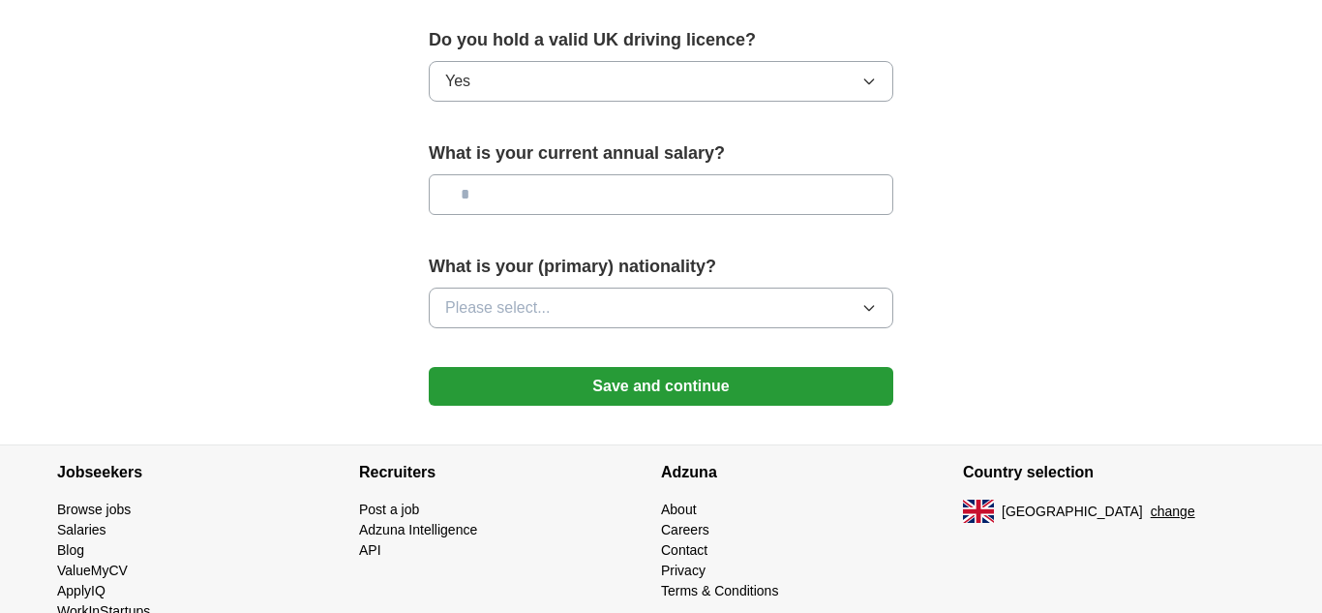
type input "**********"
click at [749, 187] on input "text" at bounding box center [661, 194] width 465 height 41
type input "*******"
click at [760, 326] on button "Please select..." at bounding box center [661, 307] width 465 height 41
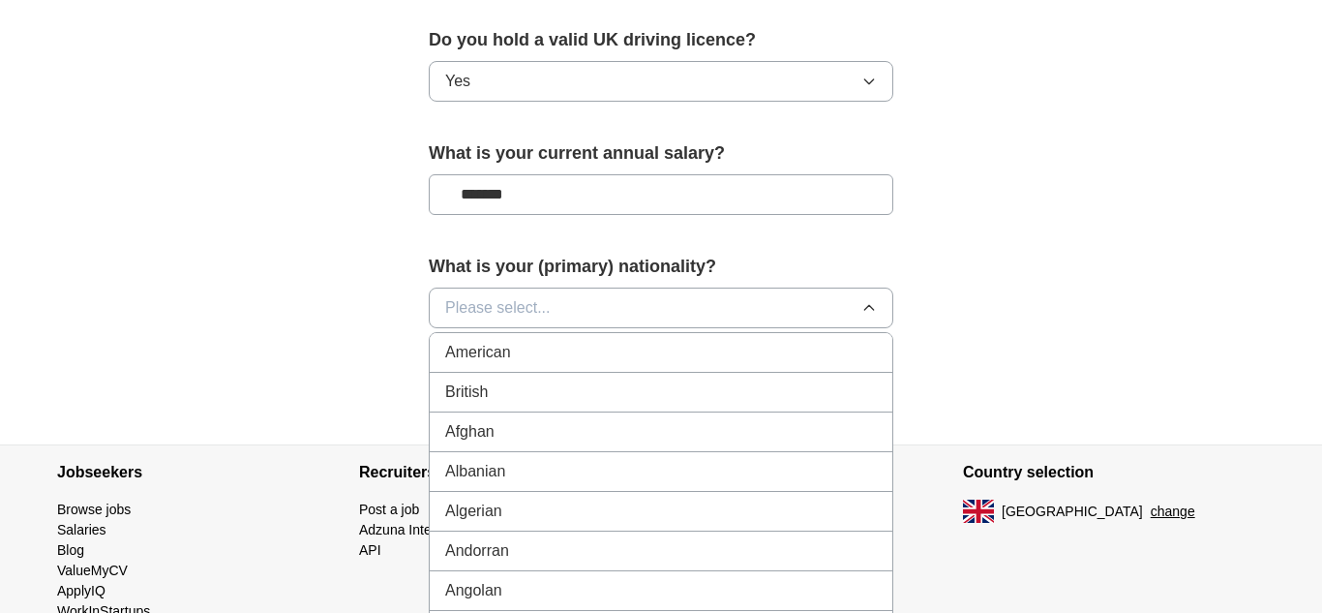
click at [661, 397] on div "British" at bounding box center [661, 391] width 432 height 23
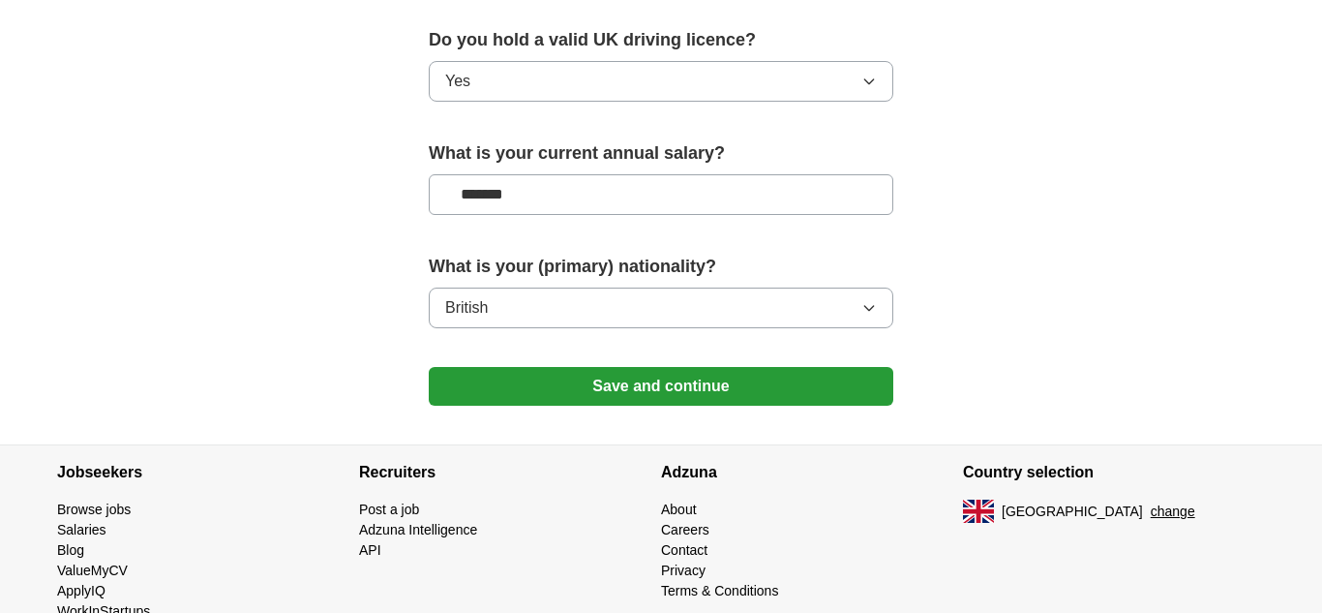
click at [633, 392] on button "Save and continue" at bounding box center [661, 386] width 465 height 39
